Goal: Task Accomplishment & Management: Manage account settings

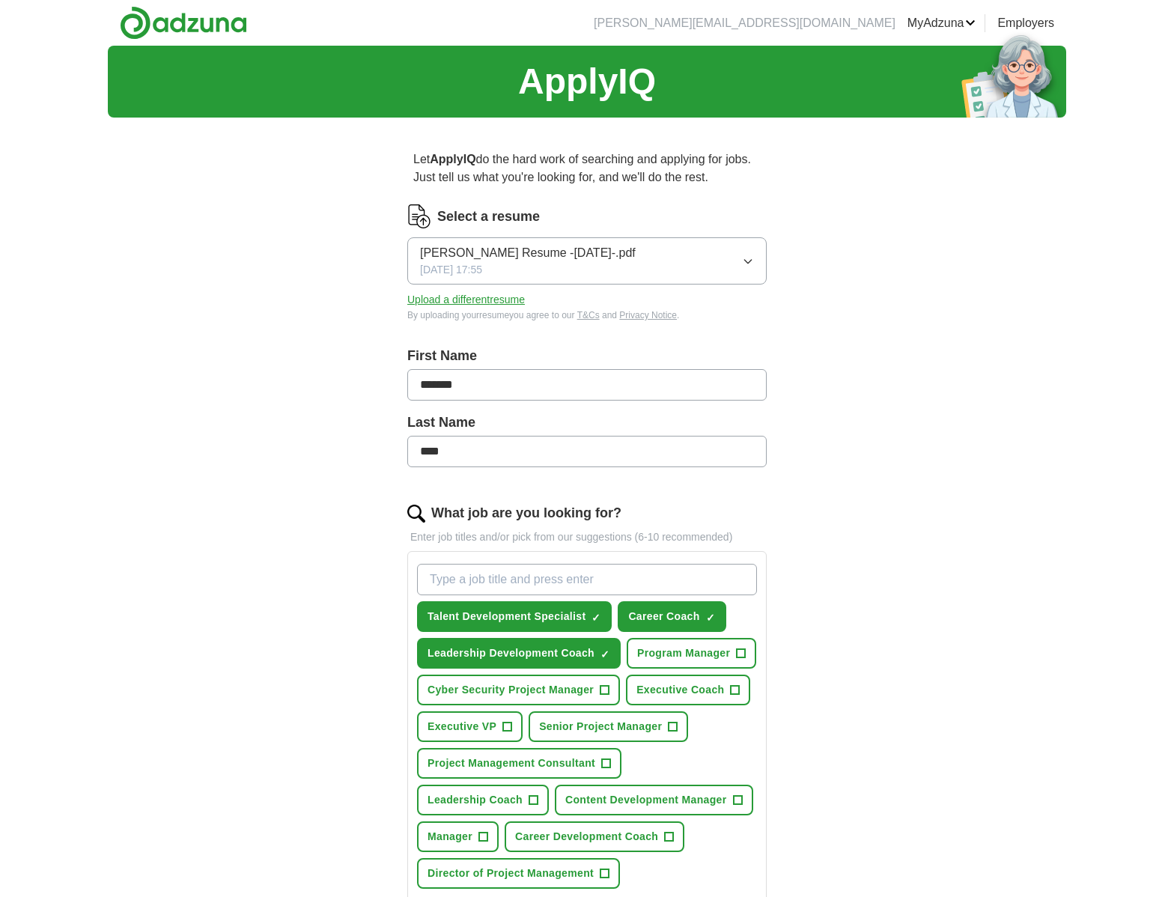
click at [501, 302] on button "Upload a different resume" at bounding box center [466, 300] width 118 height 16
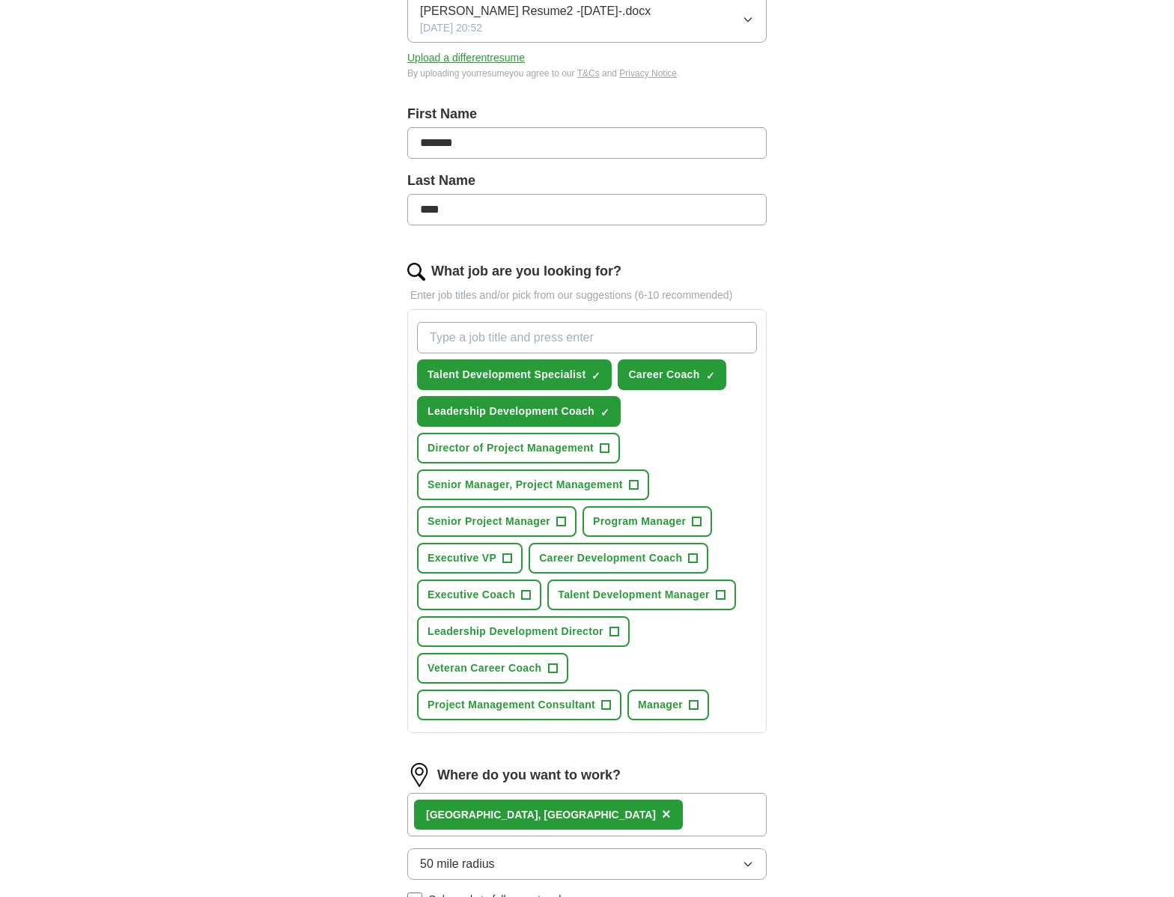
scroll to position [257, 0]
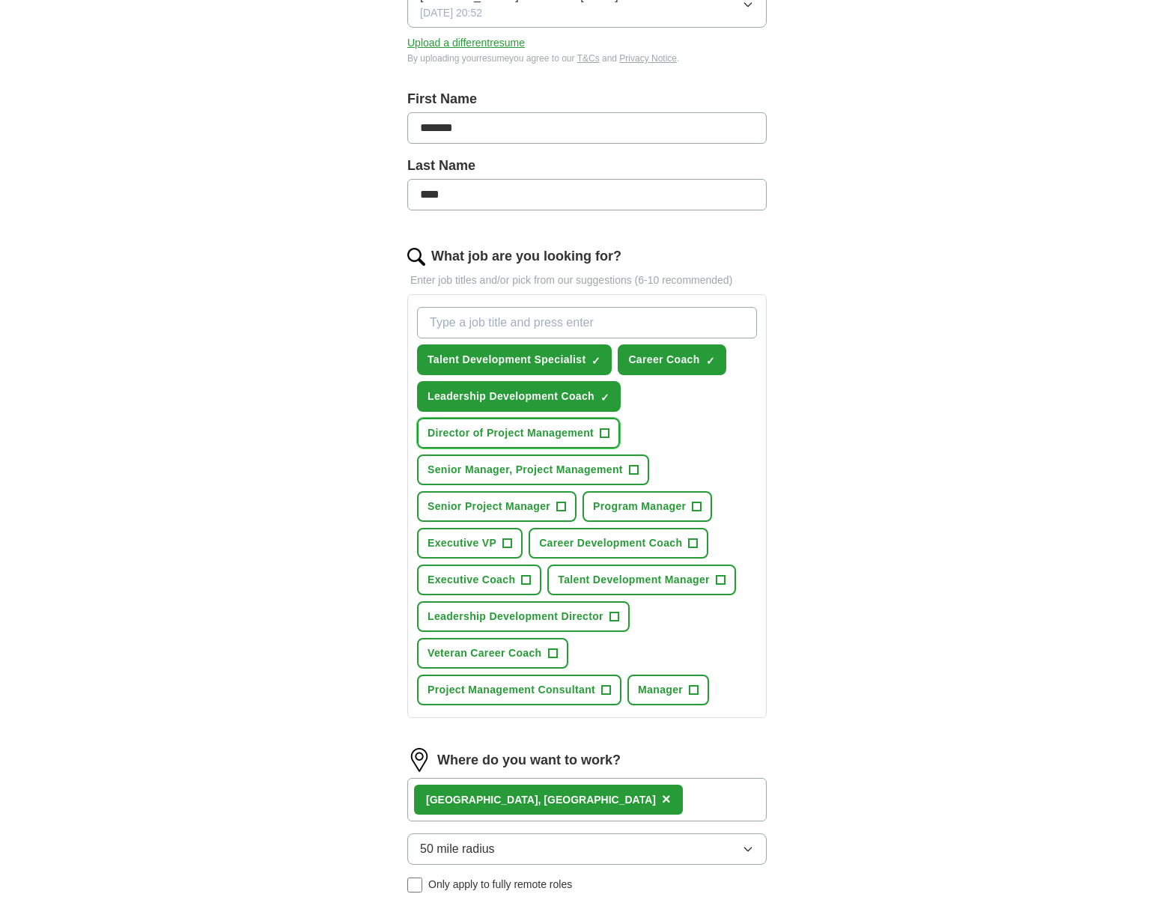
click at [607, 432] on span "+" at bounding box center [605, 434] width 9 height 12
click at [619, 613] on span "+" at bounding box center [614, 617] width 9 height 12
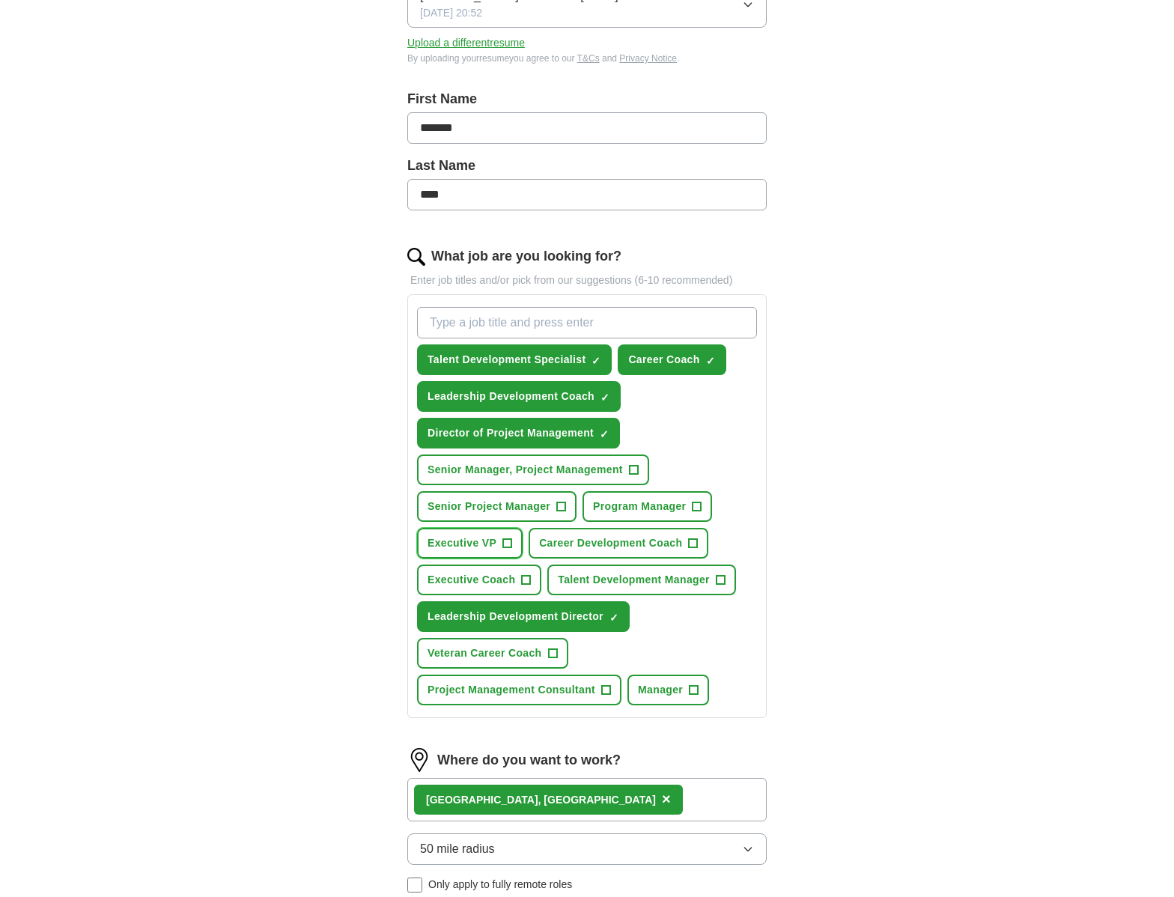
click at [508, 542] on span "+" at bounding box center [507, 544] width 9 height 12
click at [557, 652] on span "+" at bounding box center [552, 654] width 9 height 12
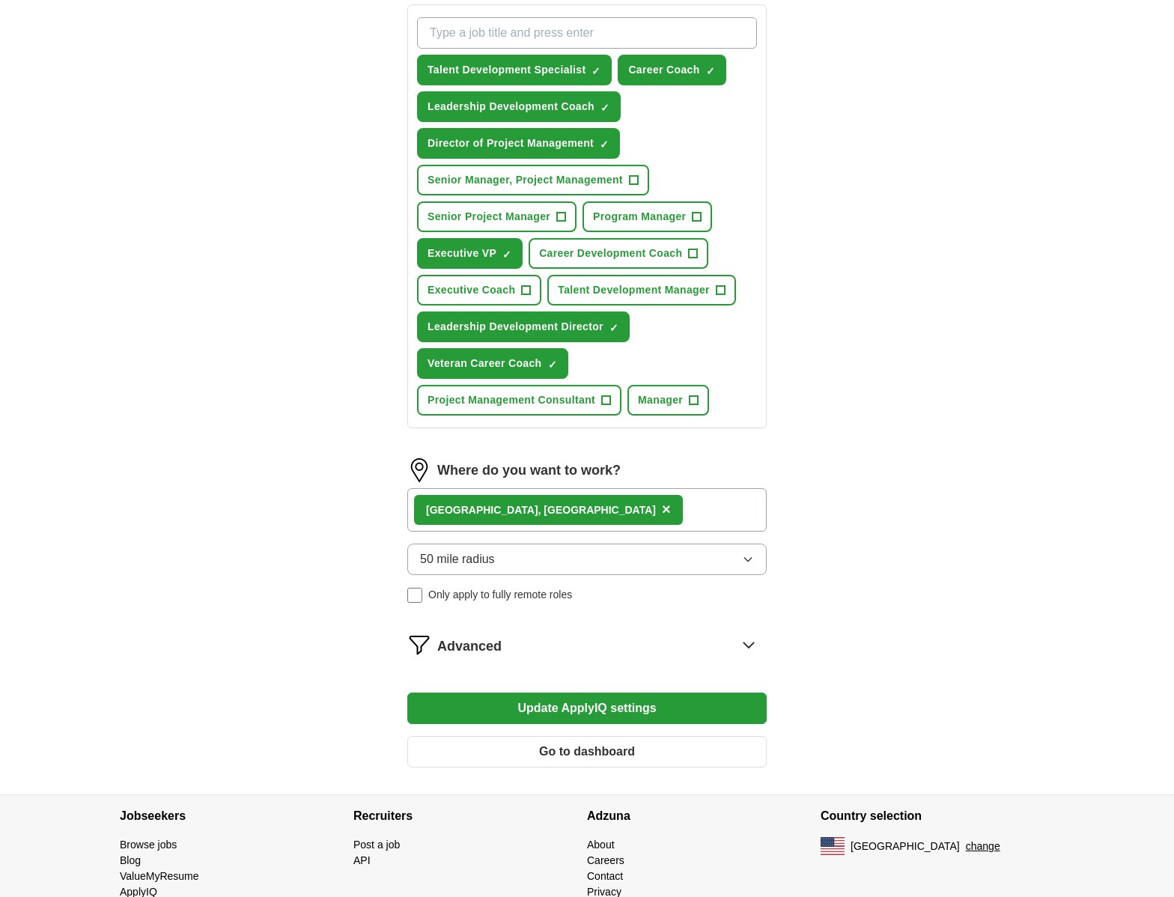
scroll to position [595, 0]
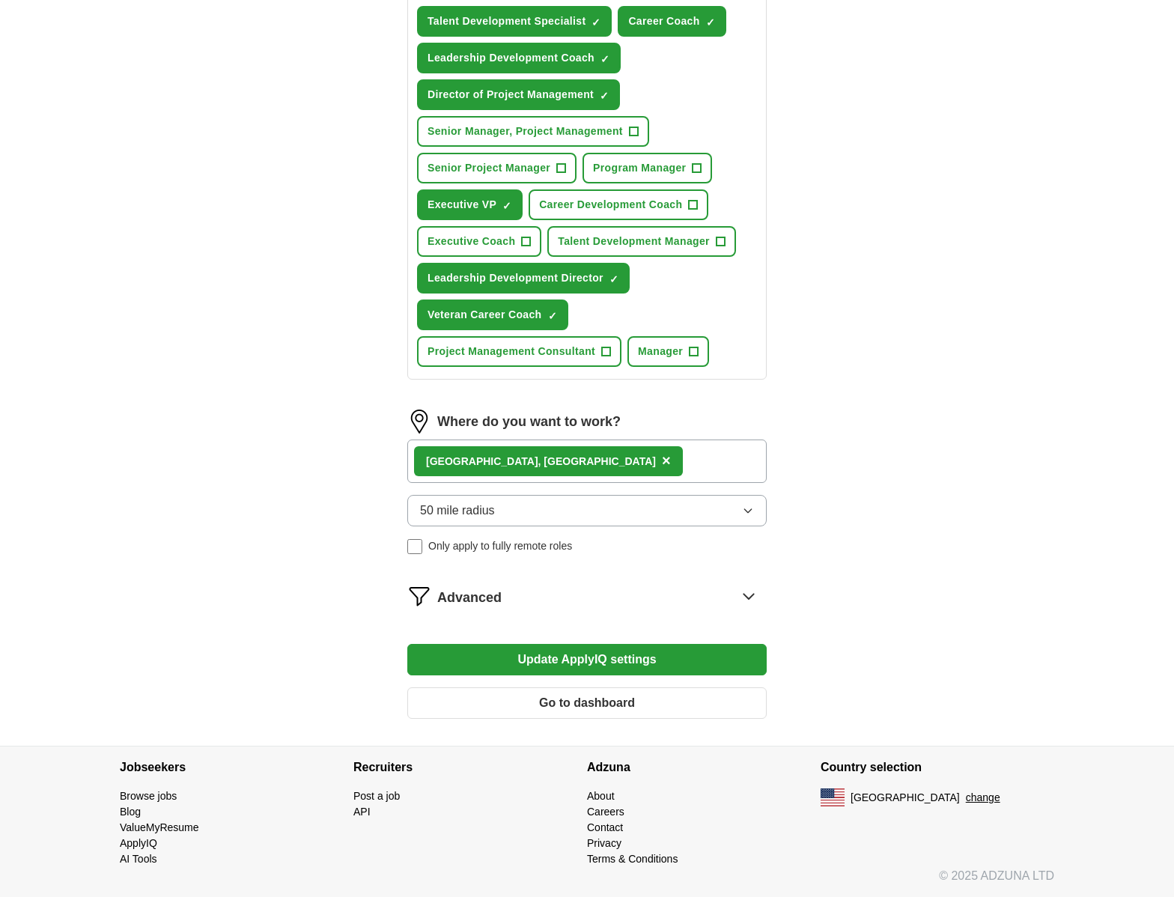
click at [751, 595] on icon at bounding box center [749, 596] width 24 height 24
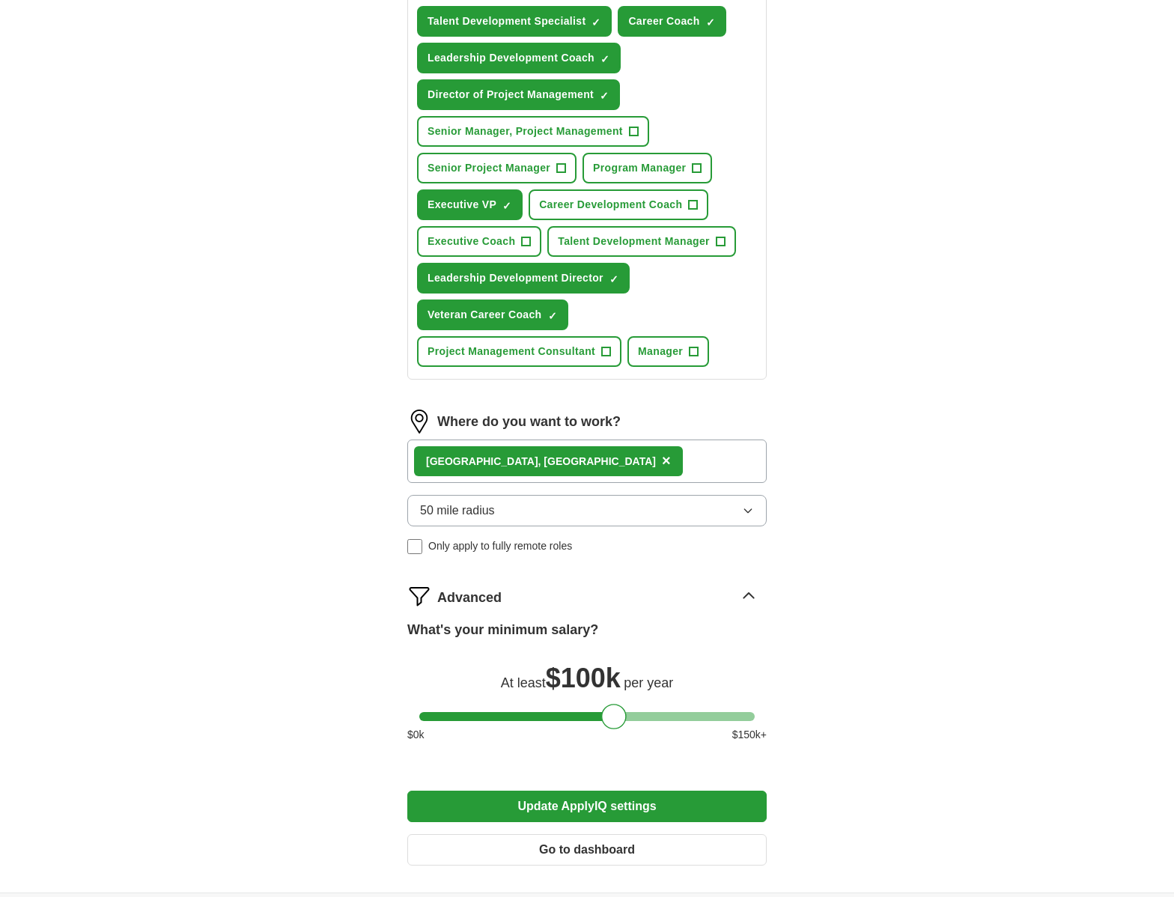
click at [646, 713] on div at bounding box center [587, 716] width 336 height 9
drag, startPoint x: 664, startPoint y: 716, endPoint x: 745, endPoint y: 721, distance: 80.3
click at [745, 721] on div at bounding box center [587, 716] width 336 height 9
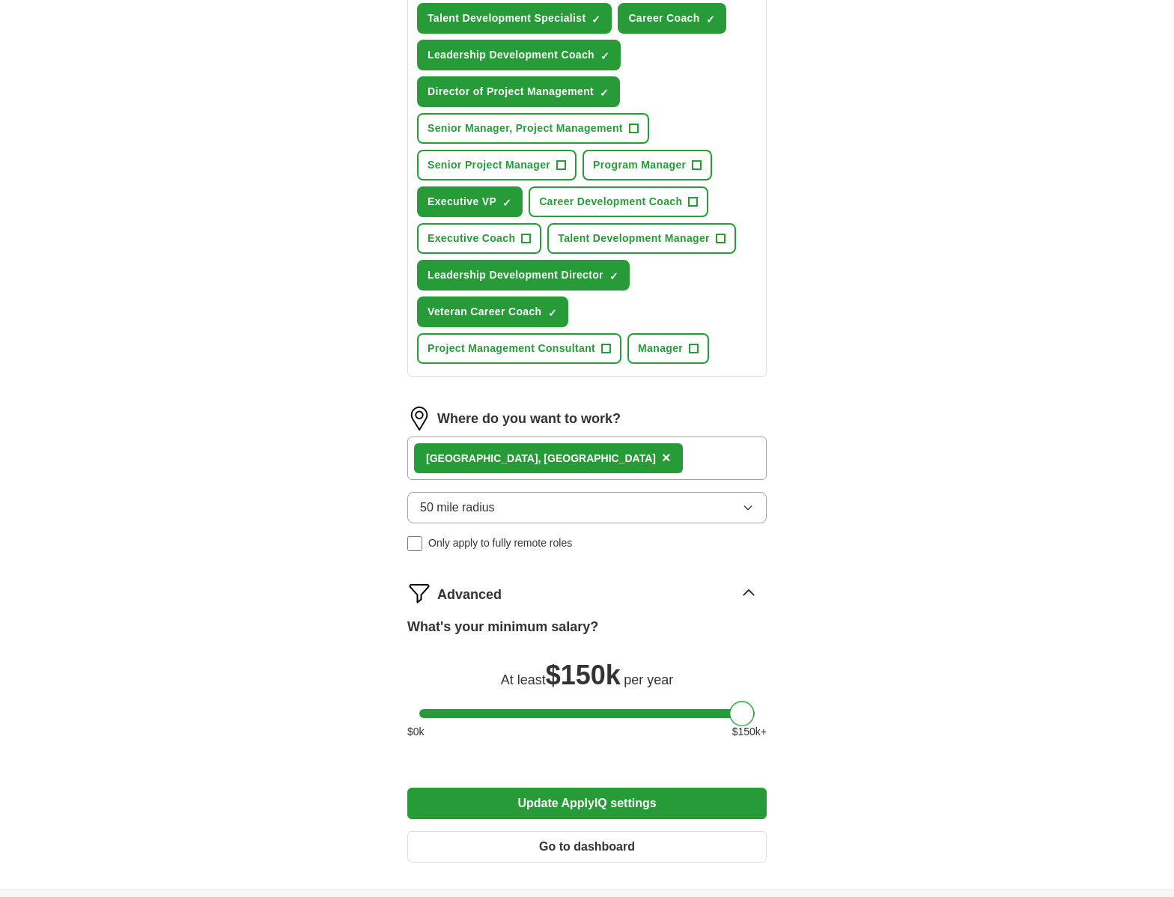
drag, startPoint x: 769, startPoint y: 713, endPoint x: 783, endPoint y: 713, distance: 14.2
click at [783, 713] on div "Let ApplyIQ do the hard work of searching and applying for jobs. Just tell us w…" at bounding box center [587, 210] width 479 height 1359
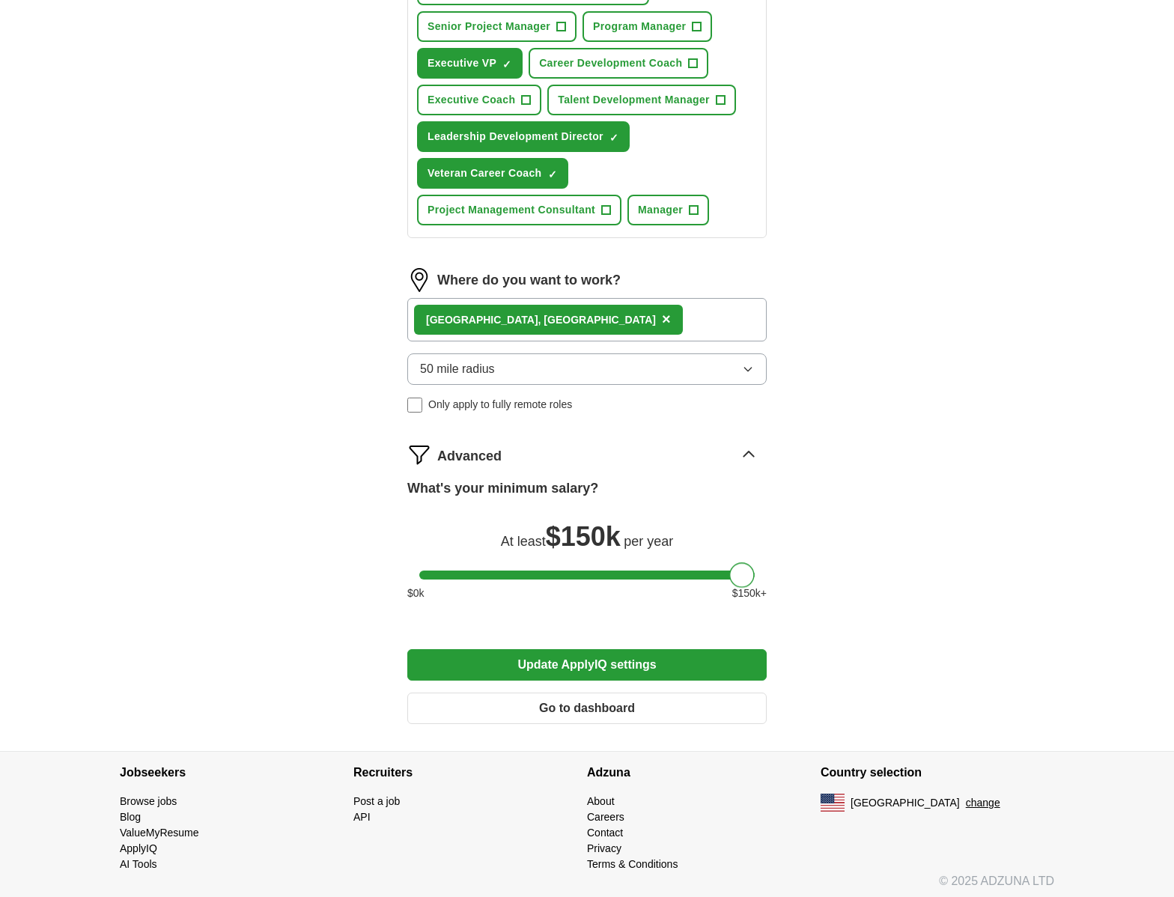
scroll to position [742, 0]
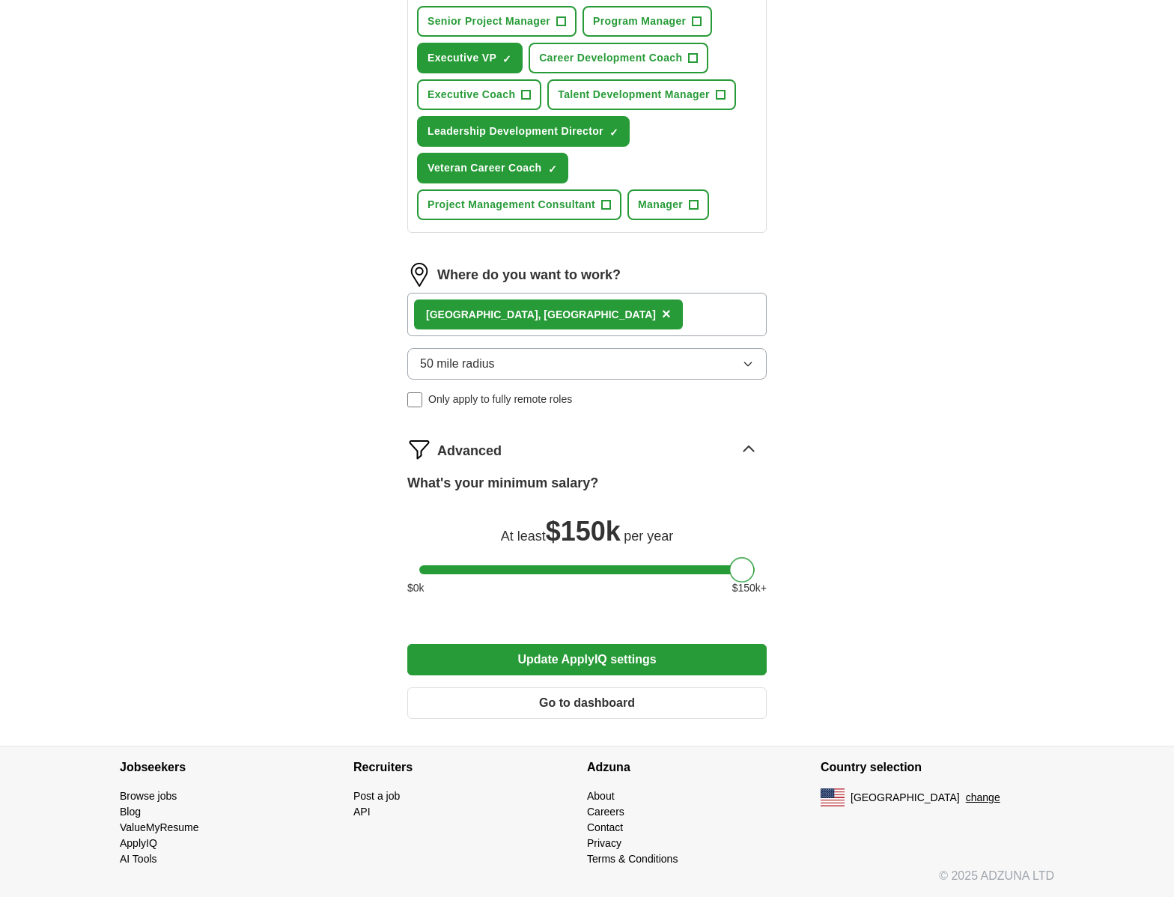
click at [709, 660] on button "Update ApplyIQ settings" at bounding box center [587, 659] width 360 height 31
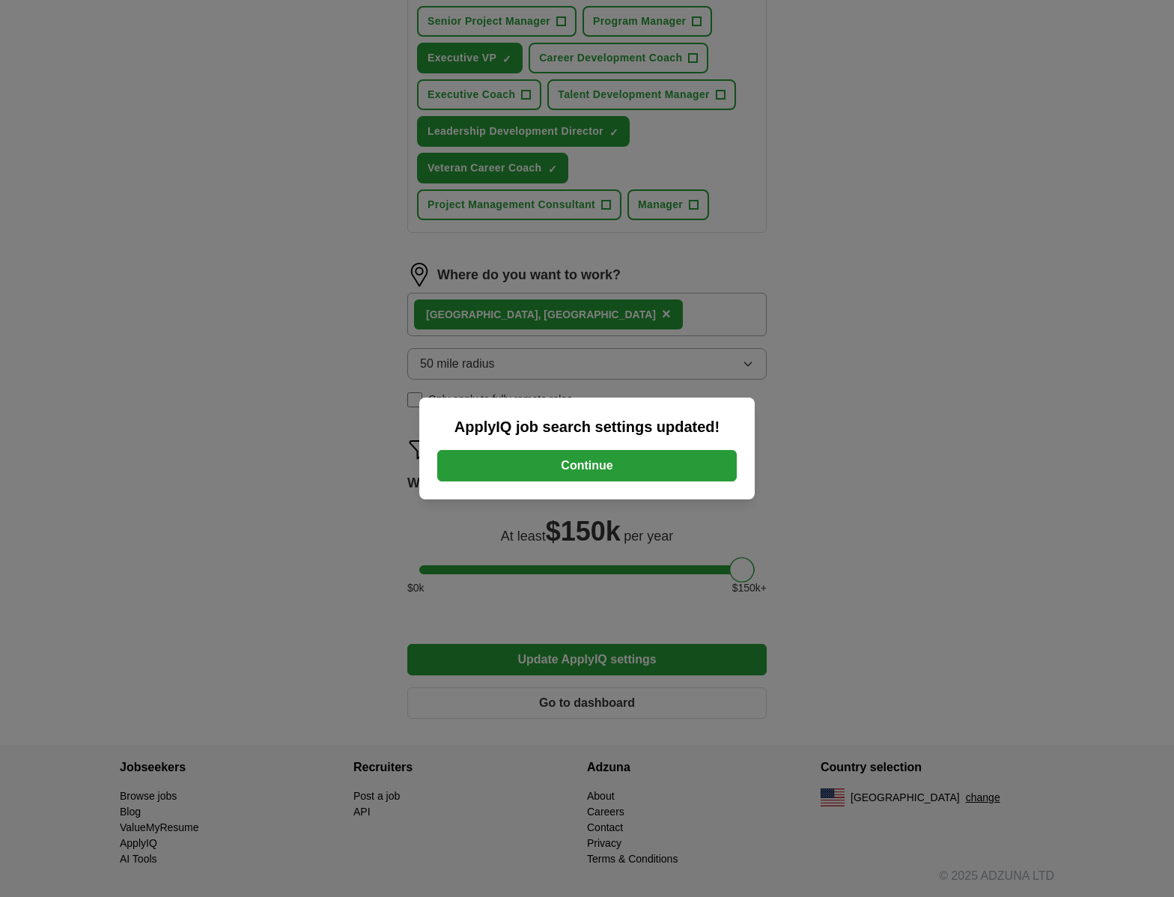
click at [658, 462] on button "Continue" at bounding box center [587, 465] width 300 height 31
